Goal: Task Accomplishment & Management: Use online tool/utility

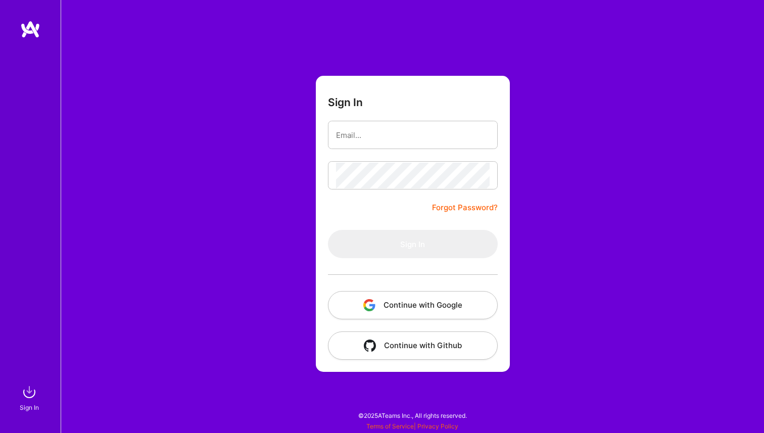
click at [374, 138] on input "email" at bounding box center [413, 135] width 154 height 26
click at [0, 428] on com-1password-button at bounding box center [0, 428] width 0 height 0
type input "[PERSON_NAME][EMAIL_ADDRESS][PERSON_NAME][DOMAIN_NAME]"
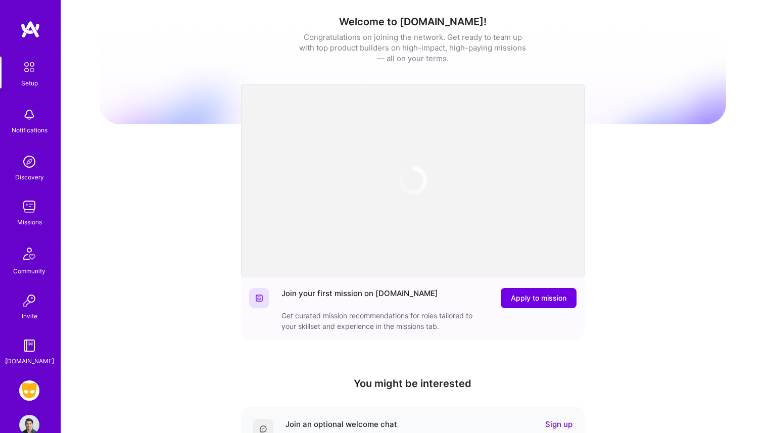
click at [27, 213] on img at bounding box center [29, 207] width 20 height 20
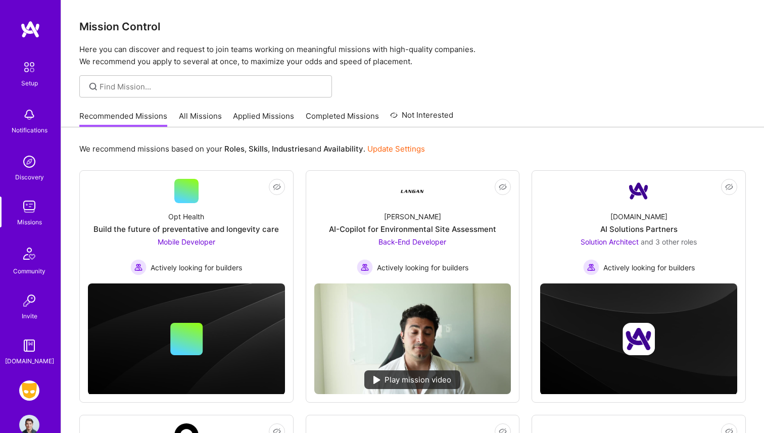
click at [33, 371] on div "Setup Notifications Discovery Missions Community Invite [DOMAIN_NAME] Grindr: M…" at bounding box center [30, 216] width 61 height 433
click at [33, 377] on div "Setup Notifications Discovery Missions Community Invite [DOMAIN_NAME] Grindr: M…" at bounding box center [30, 216] width 61 height 433
click at [33, 381] on img at bounding box center [29, 391] width 20 height 20
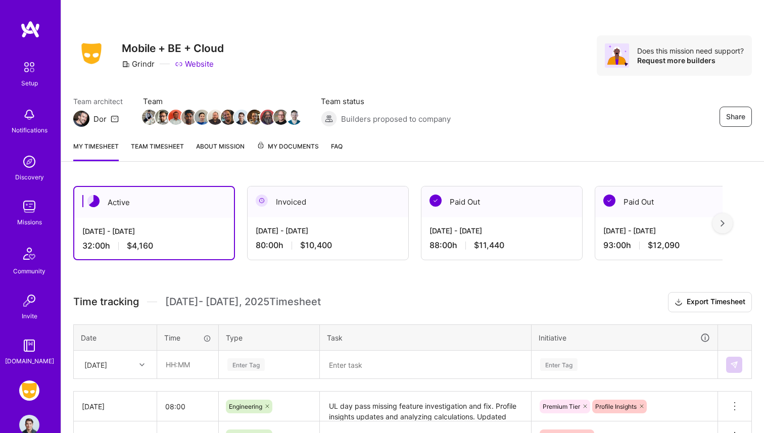
scroll to position [154, 0]
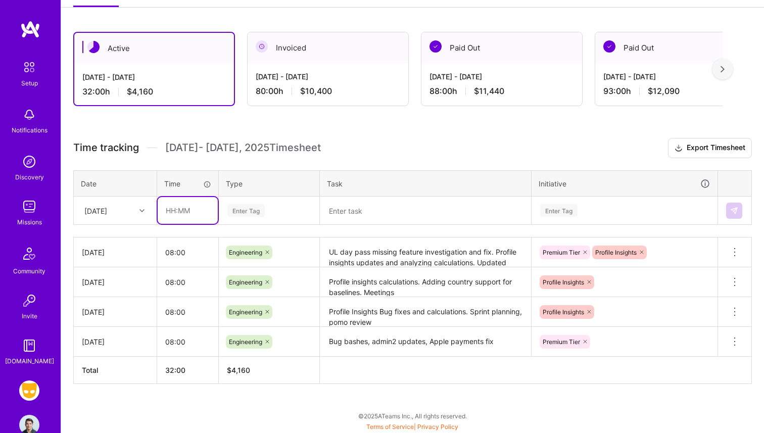
click at [179, 212] on input "text" at bounding box center [188, 210] width 60 height 27
type input "08:00"
type input "r"
type input "4"
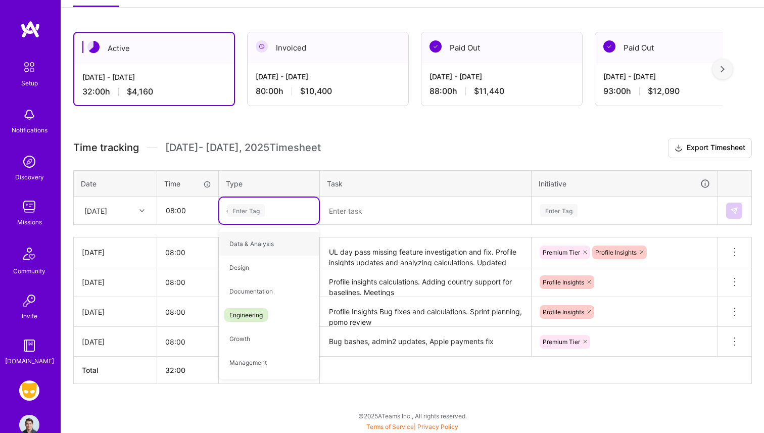
type input "eng"
click at [256, 234] on div "Engineering" at bounding box center [269, 244] width 100 height 24
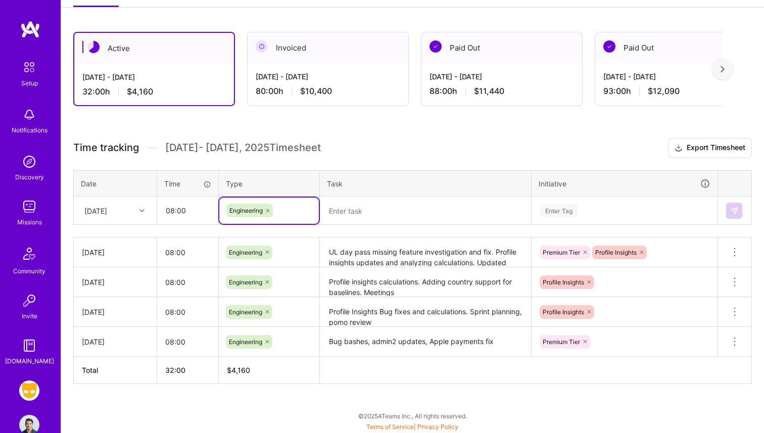
click at [369, 218] on textarea at bounding box center [425, 211] width 209 height 26
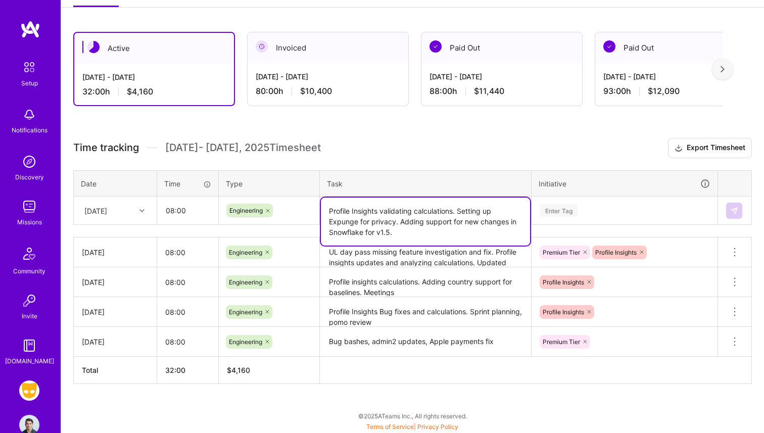
type textarea "Profile Insights validating calculations. Setting up Expunge for privacy. Addin…"
click at [585, 195] on th "Initiative" at bounding box center [625, 183] width 186 height 26
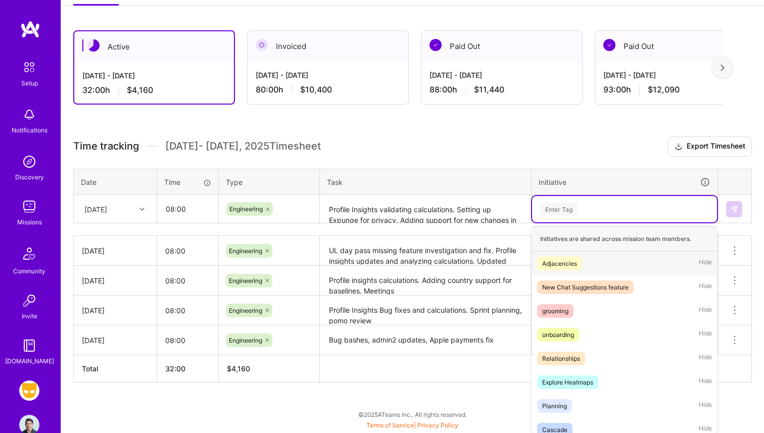
click at [589, 213] on div "Enter Tag" at bounding box center [624, 209] width 171 height 13
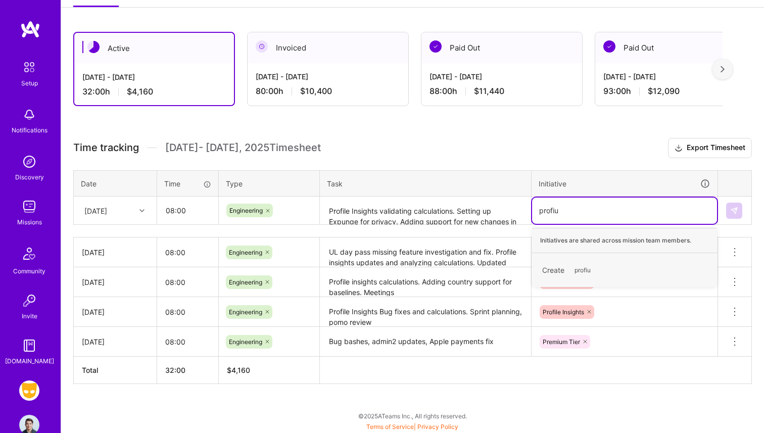
type input "profi"
click at [571, 313] on div "Profile Insights" at bounding box center [562, 312] width 41 height 11
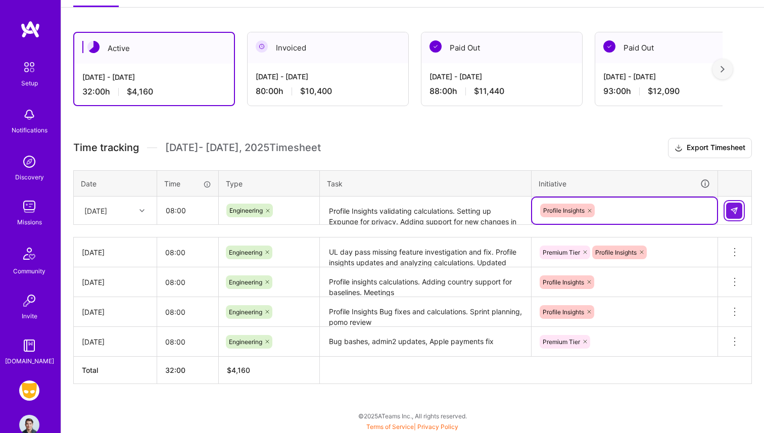
click at [738, 208] on img at bounding box center [734, 211] width 8 height 8
